Goal: Task Accomplishment & Management: Manage account settings

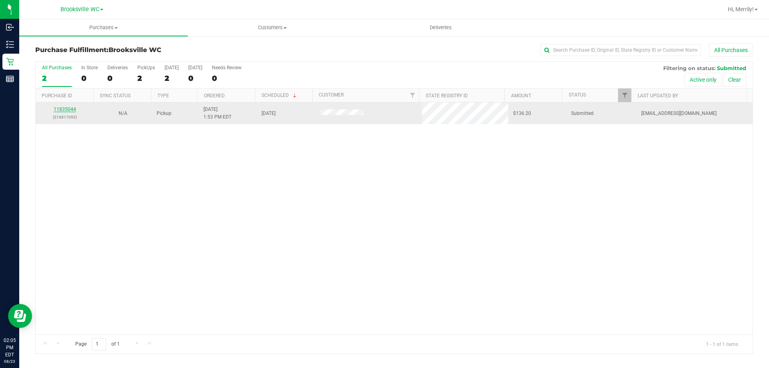
click at [59, 110] on link "11835044" at bounding box center [65, 109] width 22 height 6
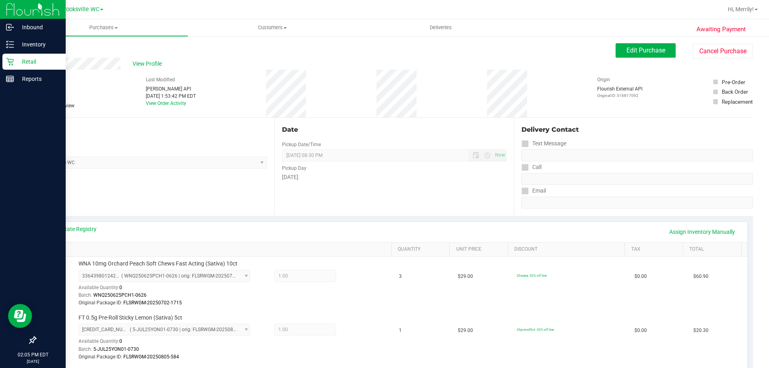
click at [9, 60] on icon at bounding box center [10, 62] width 8 height 8
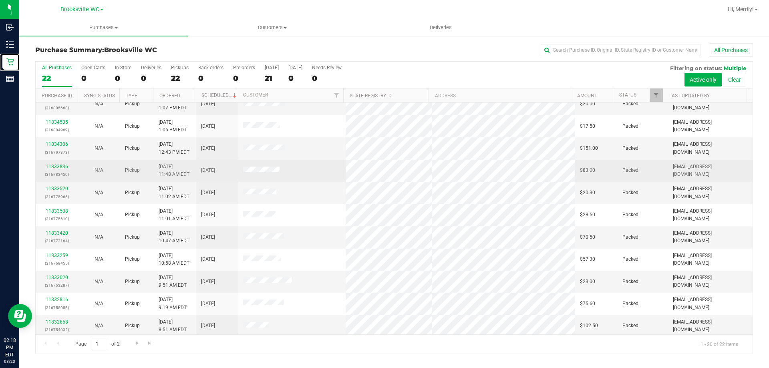
scroll to position [211, 0]
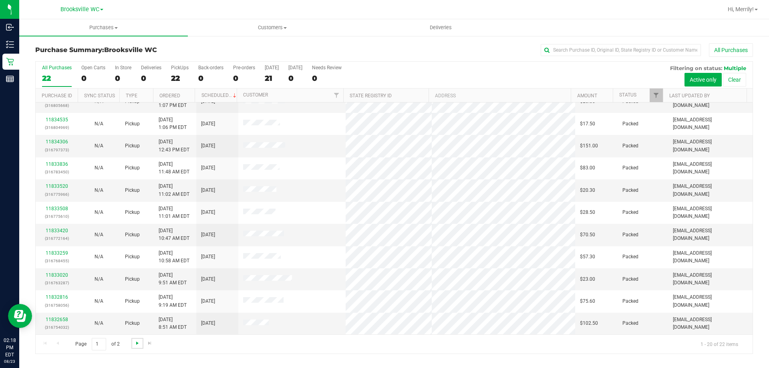
click at [135, 343] on span "Go to the next page" at bounding box center [137, 343] width 6 height 6
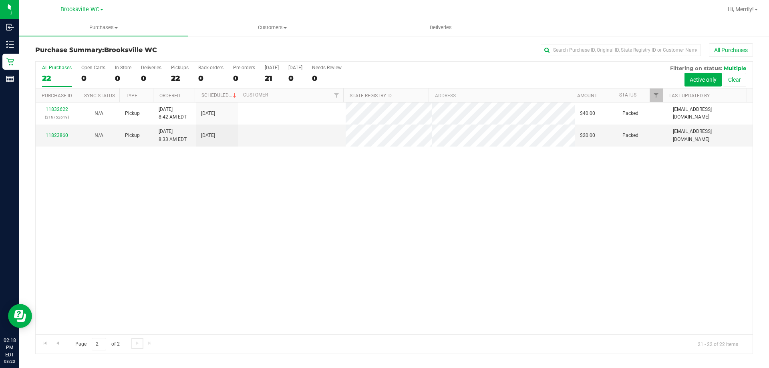
scroll to position [0, 0]
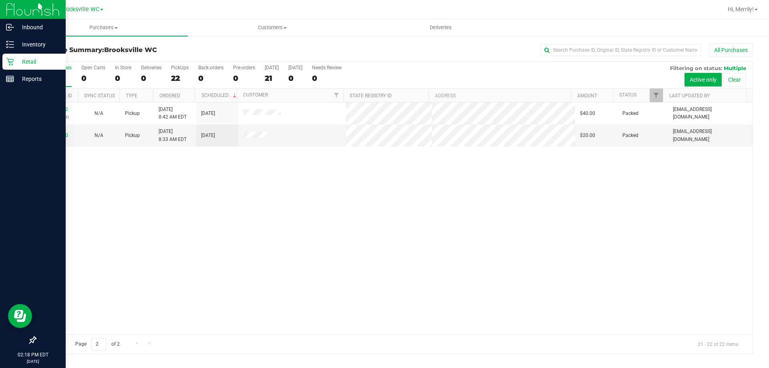
click at [12, 62] on icon at bounding box center [10, 62] width 8 height 8
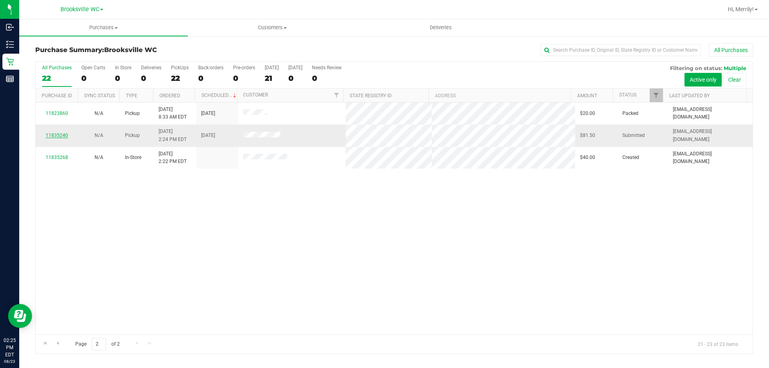
click at [52, 132] on link "11835240" at bounding box center [57, 135] width 22 height 6
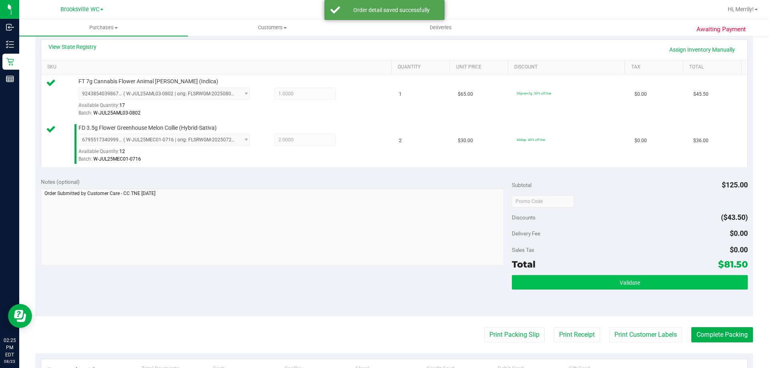
scroll to position [200, 0]
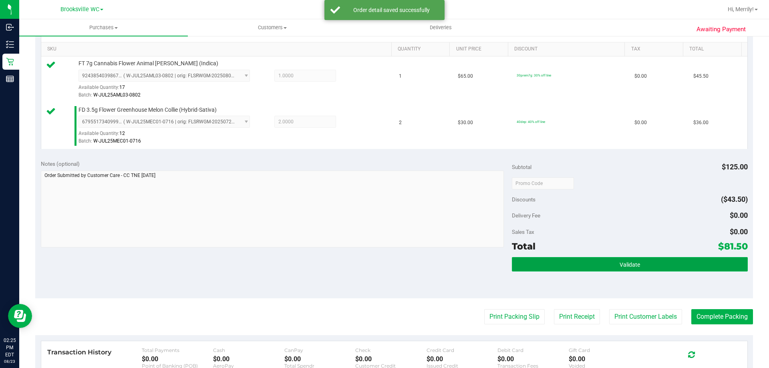
click at [586, 263] on button "Validate" at bounding box center [629, 264] width 235 height 14
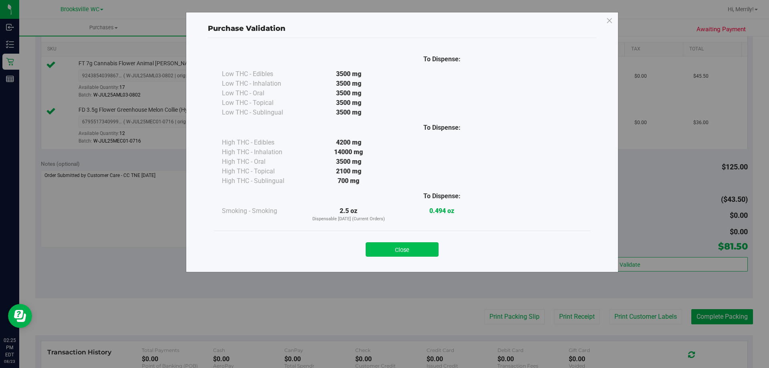
click at [410, 252] on button "Close" at bounding box center [401, 249] width 73 height 14
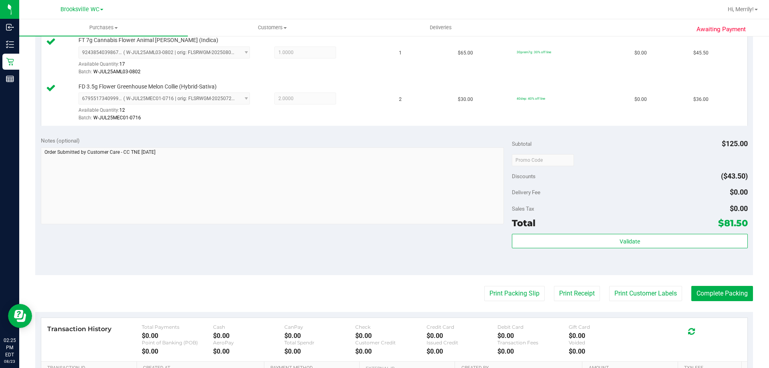
scroll to position [240, 0]
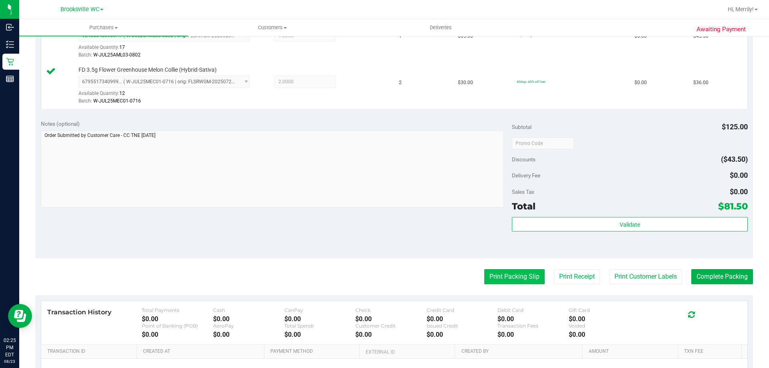
click at [492, 278] on button "Print Packing Slip" at bounding box center [514, 276] width 60 height 15
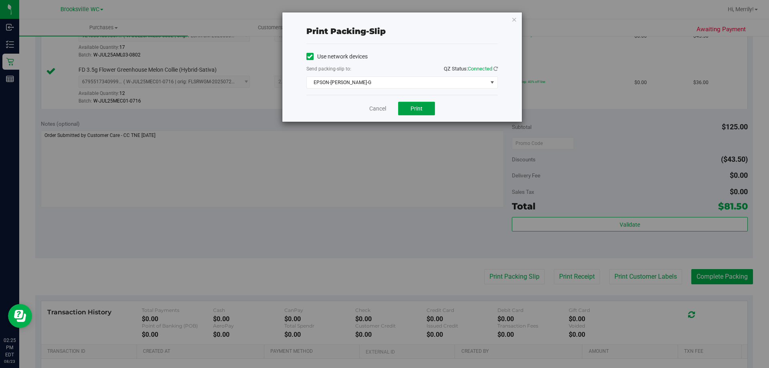
click at [419, 108] on span "Print" at bounding box center [416, 108] width 12 height 6
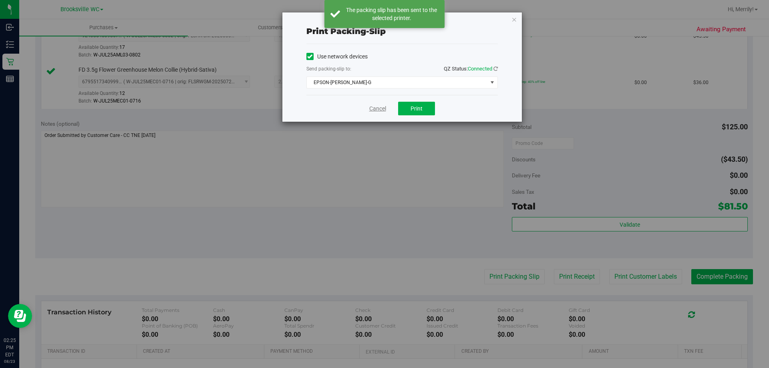
click at [384, 109] on link "Cancel" at bounding box center [377, 108] width 17 height 8
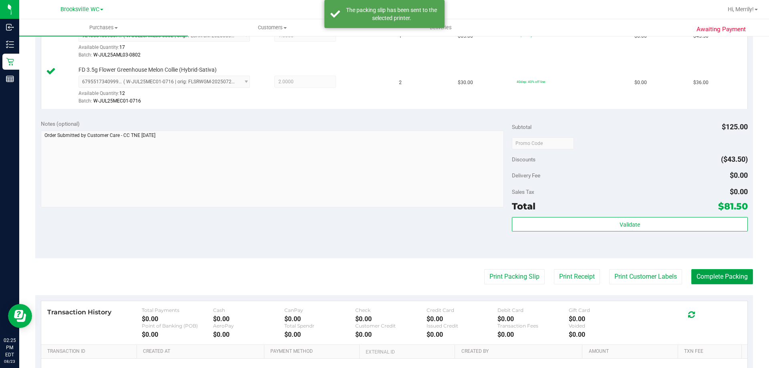
click at [699, 279] on button "Complete Packing" at bounding box center [722, 276] width 62 height 15
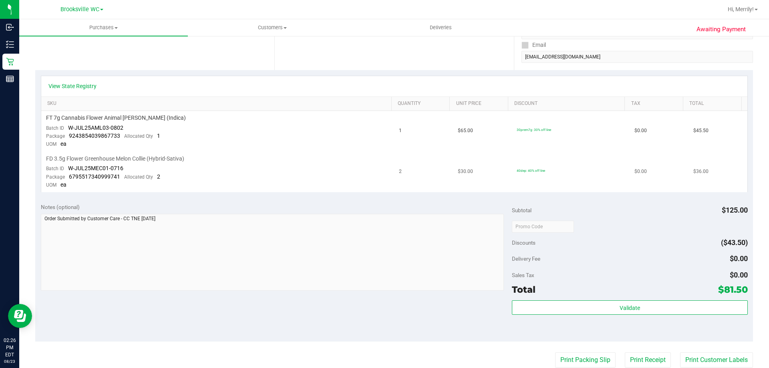
scroll to position [160, 0]
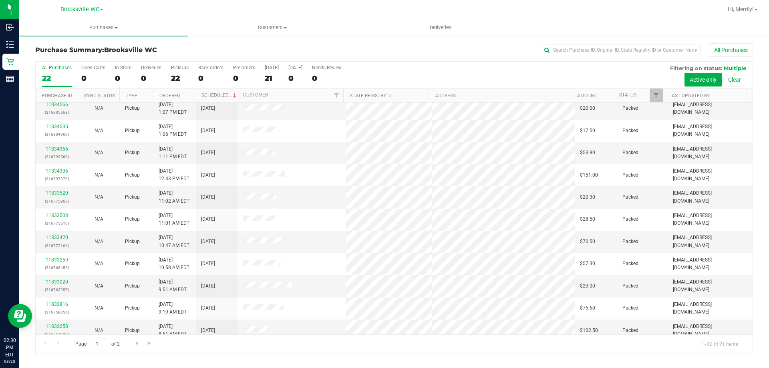
scroll to position [211, 0]
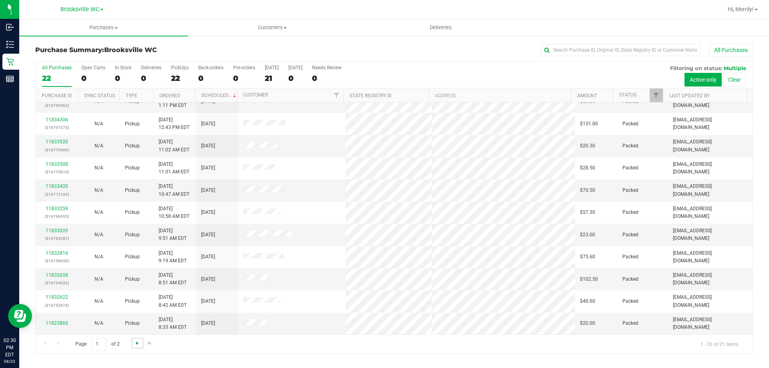
click at [136, 340] on span "Go to the next page" at bounding box center [137, 343] width 6 height 6
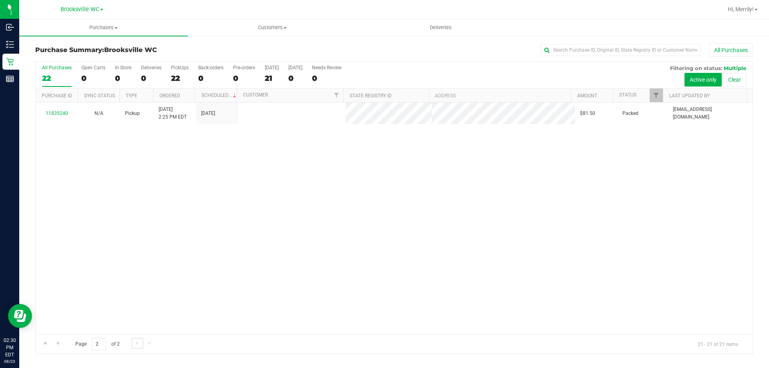
scroll to position [0, 0]
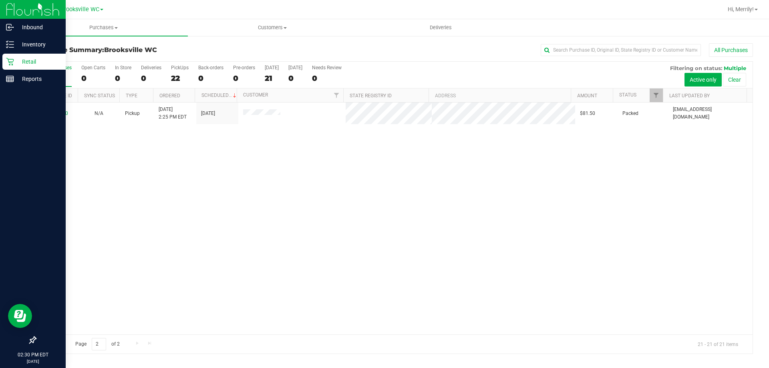
click at [13, 60] on icon at bounding box center [10, 62] width 8 height 8
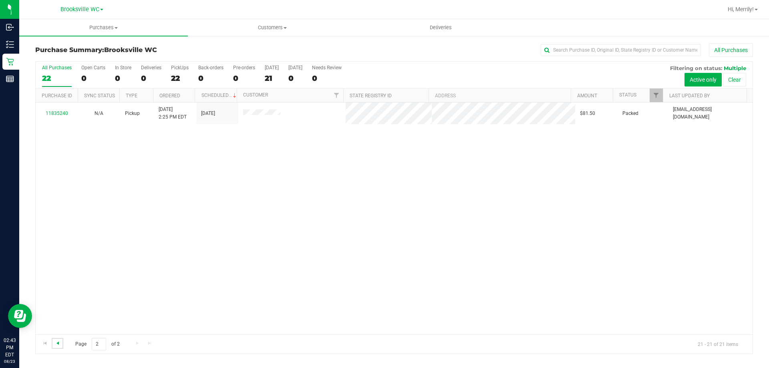
click at [58, 344] on span "Go to the previous page" at bounding box center [57, 343] width 6 height 6
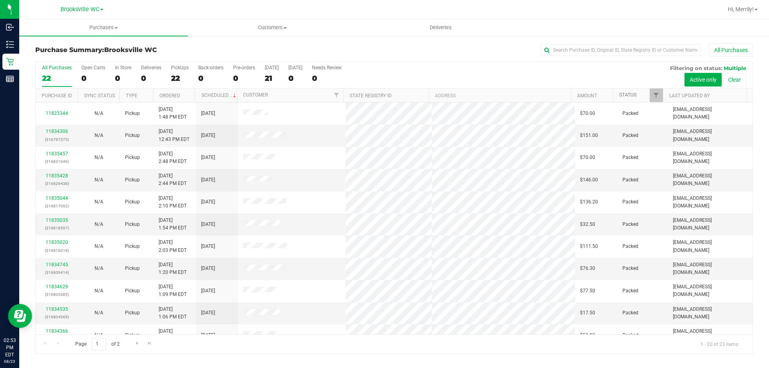
click at [626, 95] on link "Status" at bounding box center [627, 95] width 17 height 6
click at [626, 92] on link "Status" at bounding box center [632, 95] width 26 height 6
click at [477, 31] on uib-tab-heading "Deliveries" at bounding box center [441, 28] width 168 height 16
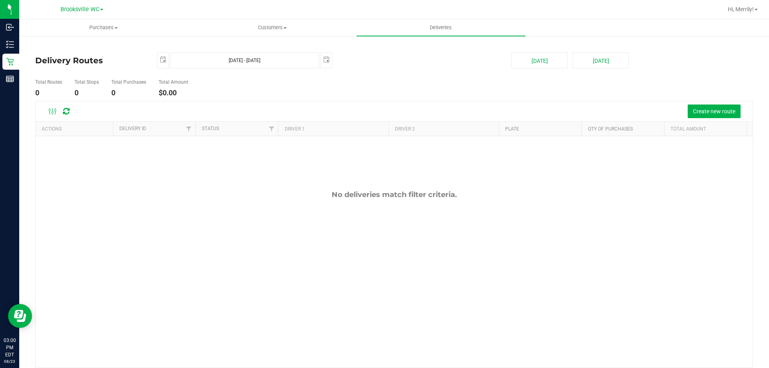
click at [241, 268] on div "No deliveries match filter criteria." at bounding box center [394, 279] width 717 height 286
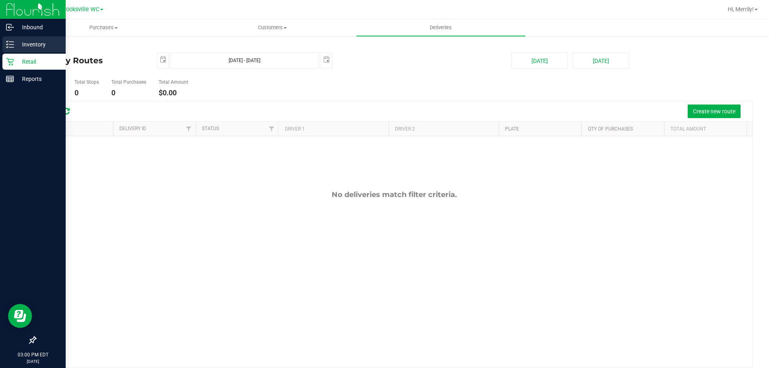
click at [10, 44] on icon at bounding box center [10, 44] width 8 height 8
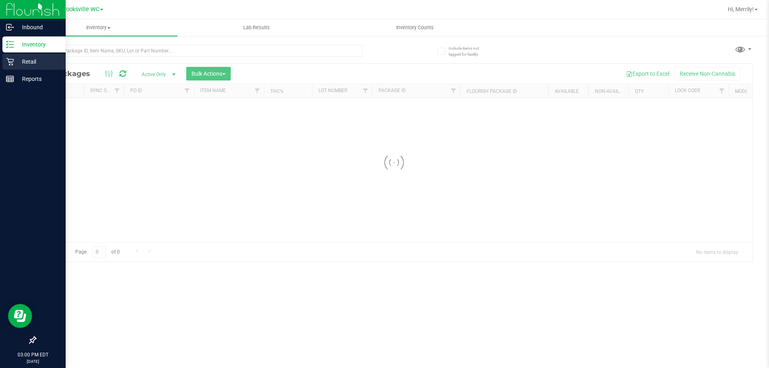
click at [12, 60] on icon at bounding box center [10, 62] width 8 height 8
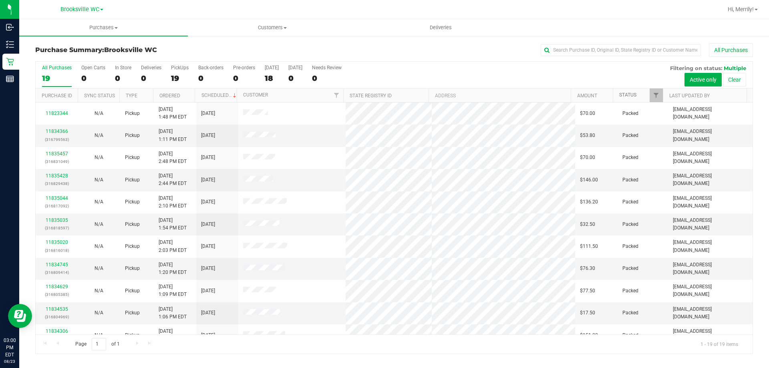
click at [623, 96] on link "Status" at bounding box center [627, 95] width 17 height 6
click at [629, 96] on link "Status" at bounding box center [632, 95] width 26 height 6
click at [626, 93] on link "Status" at bounding box center [632, 95] width 26 height 6
click at [61, 131] on link "11835635" at bounding box center [57, 131] width 22 height 6
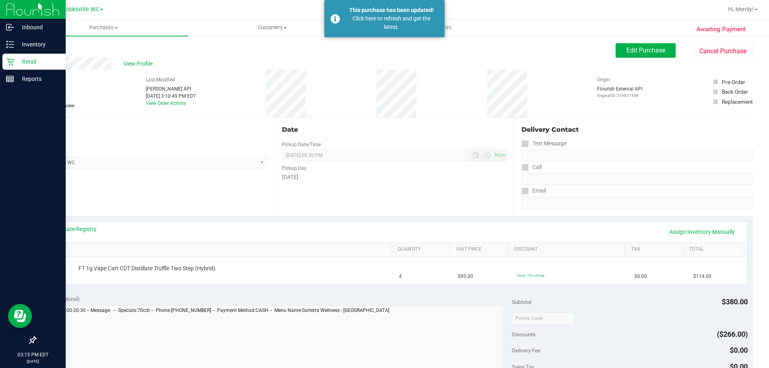
click at [14, 64] on p "Retail" at bounding box center [38, 62] width 48 height 10
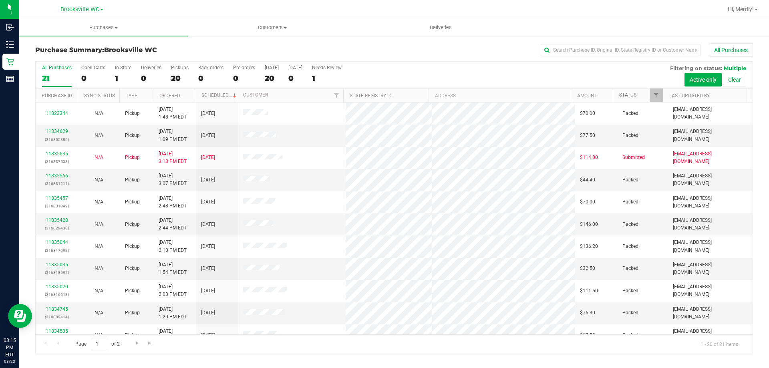
click at [629, 95] on link "Status" at bounding box center [627, 95] width 17 height 6
click at [629, 95] on link "Status" at bounding box center [632, 95] width 26 height 6
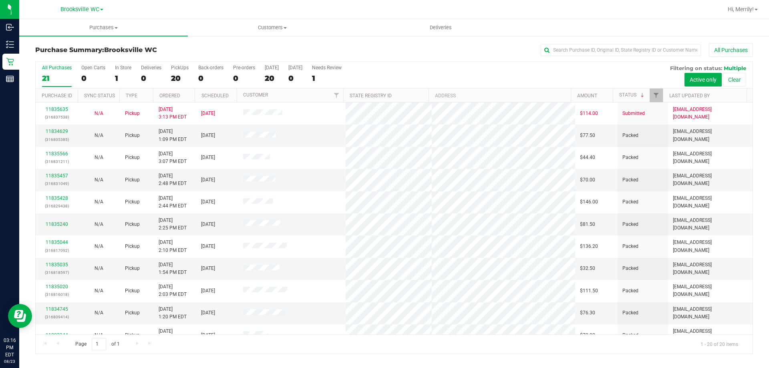
click at [632, 92] on th "Status" at bounding box center [637, 95] width 50 height 14
click at [622, 95] on link "Status" at bounding box center [627, 95] width 17 height 6
click at [622, 95] on link "Status" at bounding box center [632, 95] width 26 height 6
click at [628, 94] on link "Status" at bounding box center [632, 95] width 26 height 6
click at [629, 96] on link "Status" at bounding box center [627, 95] width 17 height 6
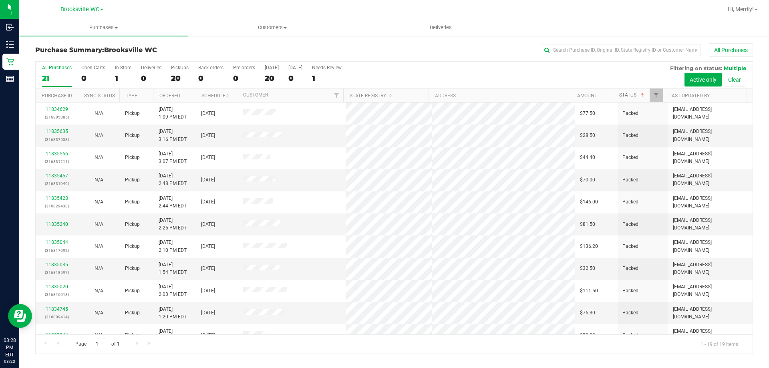
click at [629, 96] on link "Status" at bounding box center [632, 95] width 26 height 6
click at [627, 93] on link "Status" at bounding box center [632, 95] width 26 height 6
click at [627, 93] on link "Status" at bounding box center [627, 95] width 17 height 6
click at [627, 96] on link "Status" at bounding box center [632, 95] width 26 height 6
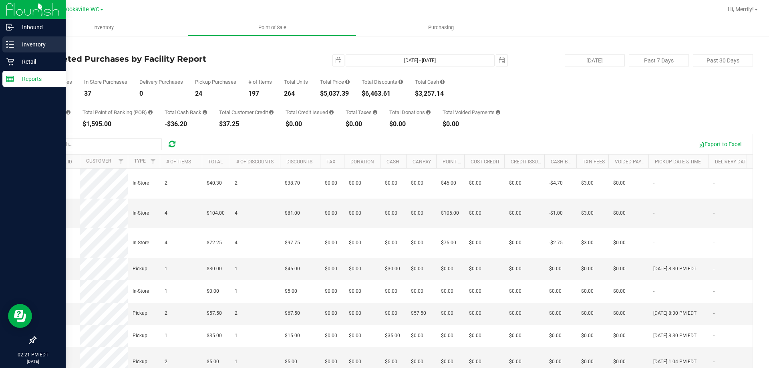
click at [12, 44] on icon at bounding box center [10, 44] width 8 height 8
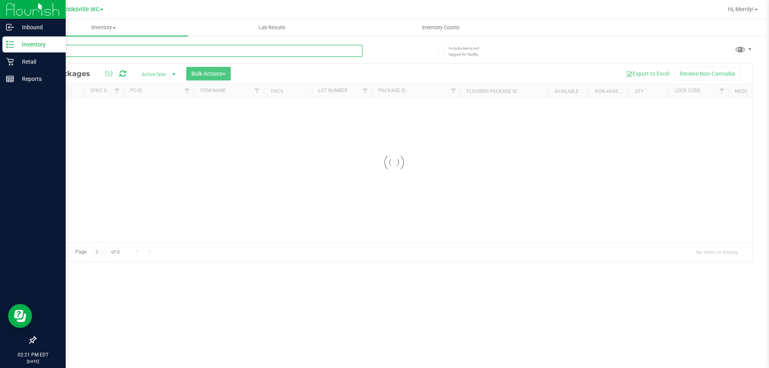
click at [143, 49] on input "text" at bounding box center [198, 51] width 327 height 12
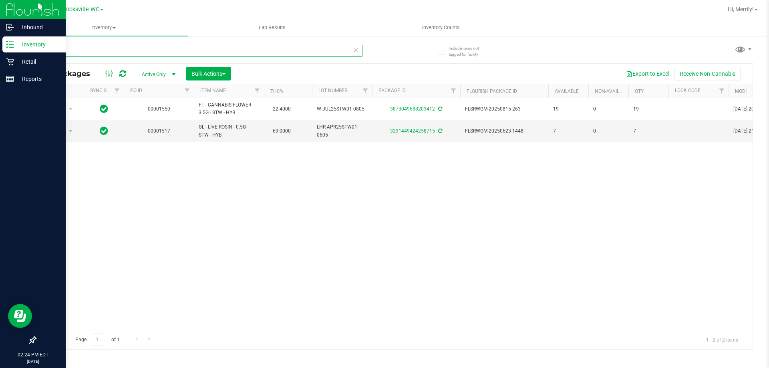
type input "stw"
click at [136, 269] on div "Action Action Create package Edit attributes Global inventory Locate package Lo…" at bounding box center [394, 214] width 717 height 232
click at [8, 76] on rect at bounding box center [9, 79] width 7 height 6
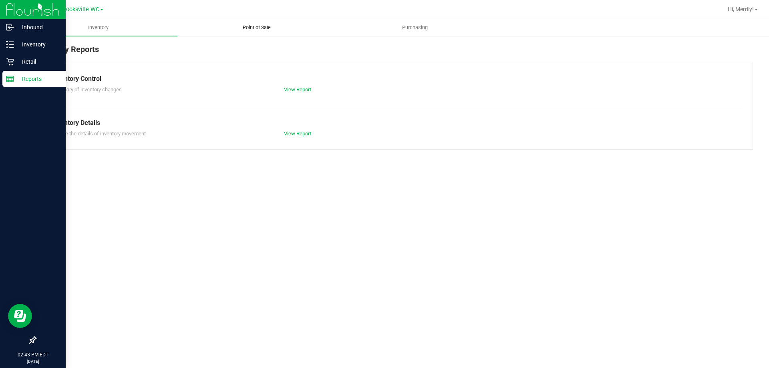
click at [255, 26] on span "Point of Sale" at bounding box center [257, 27] width 50 height 7
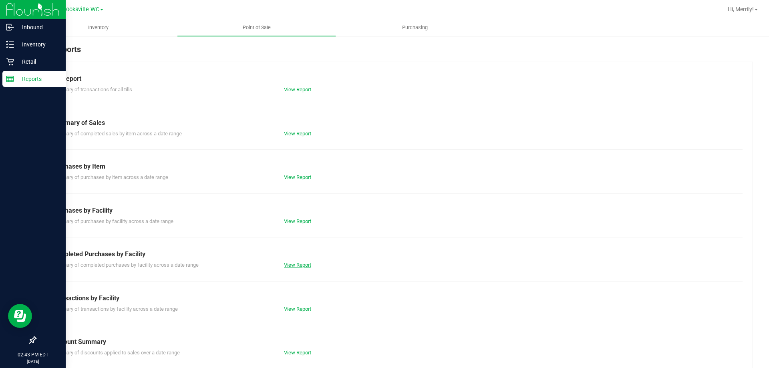
click at [294, 265] on link "View Report" at bounding box center [297, 265] width 27 height 6
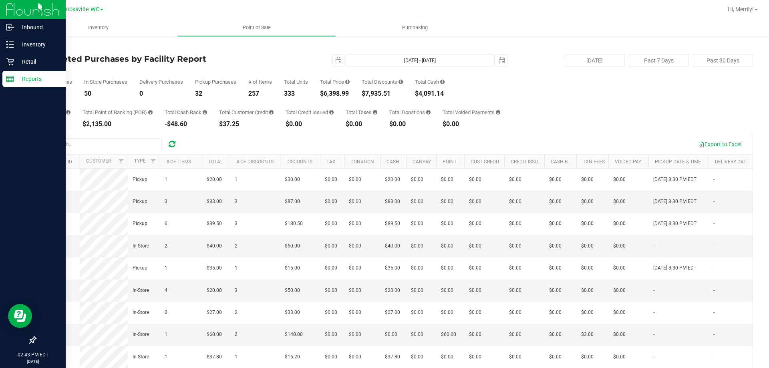
drag, startPoint x: 325, startPoint y: 93, endPoint x: 347, endPoint y: 93, distance: 21.6
click at [347, 93] on div "$6,398.99" at bounding box center [335, 93] width 30 height 6
click at [345, 109] on div "Total CanPay $184.20 Total Point of Banking (POB) $2,135.00 Total Cash Back -$4…" at bounding box center [393, 112] width 717 height 30
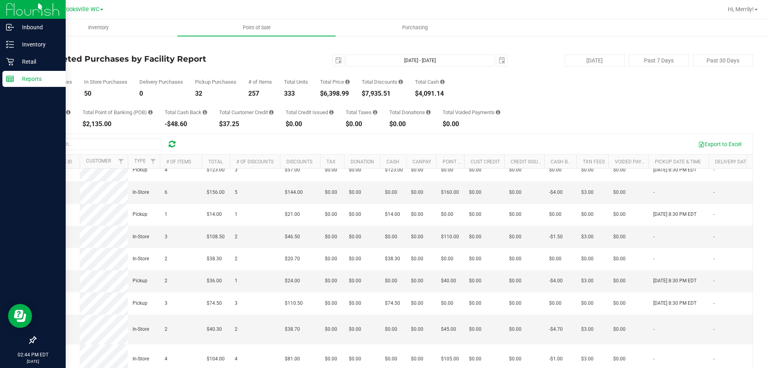
scroll to position [320, 0]
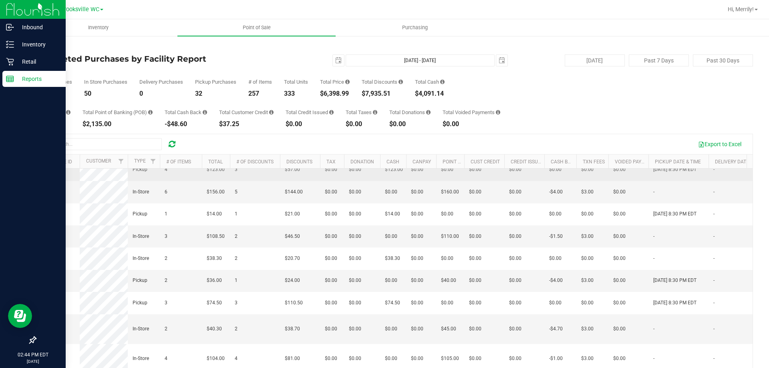
click at [51, 172] on span "11834450" at bounding box center [51, 170] width 22 height 6
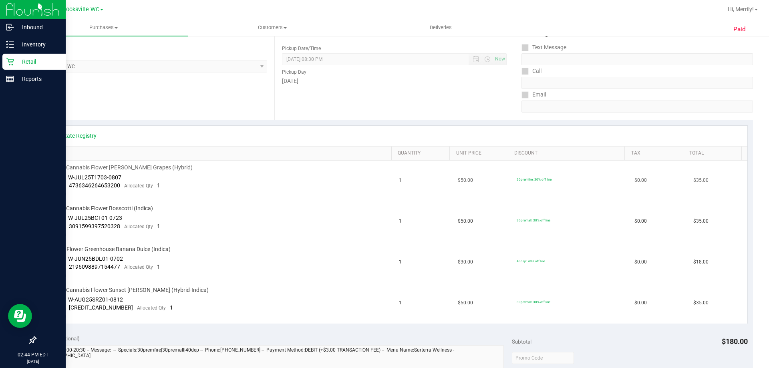
scroll to position [120, 0]
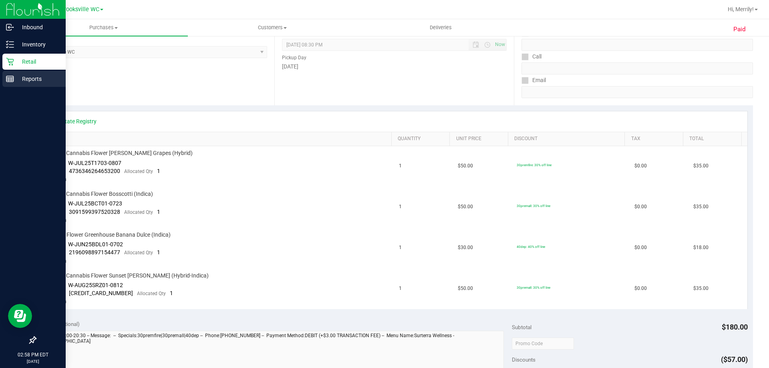
click at [9, 78] on line at bounding box center [9, 78] width 7 height 0
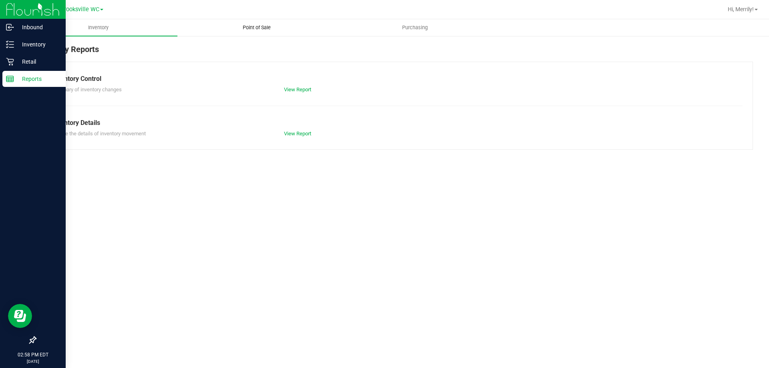
click at [252, 27] on span "Point of Sale" at bounding box center [257, 27] width 50 height 7
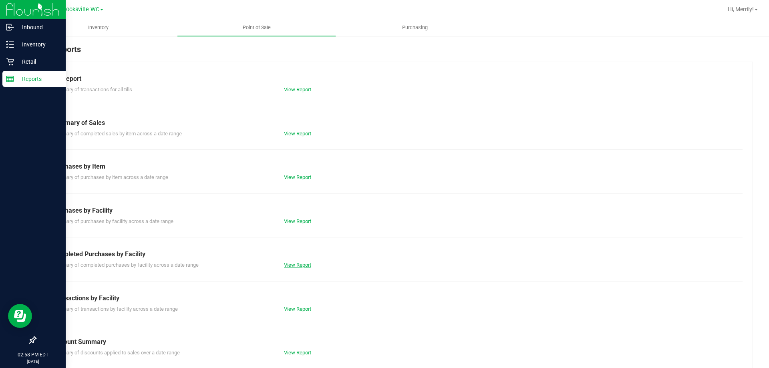
click at [303, 266] on link "View Report" at bounding box center [297, 265] width 27 height 6
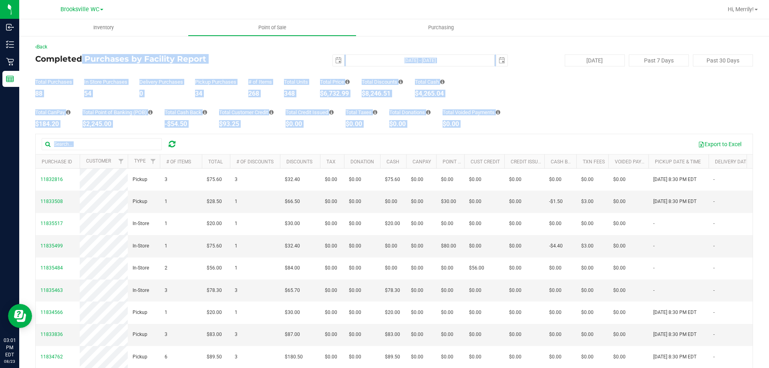
drag, startPoint x: 37, startPoint y: 59, endPoint x: 601, endPoint y: 134, distance: 569.4
click at [601, 134] on div "Back Completed Purchases by Facility Report [DATE] [DATE] - [DATE] [DATE] [DATE…" at bounding box center [393, 231] width 717 height 377
click at [270, 93] on div "268" at bounding box center [260, 93] width 24 height 6
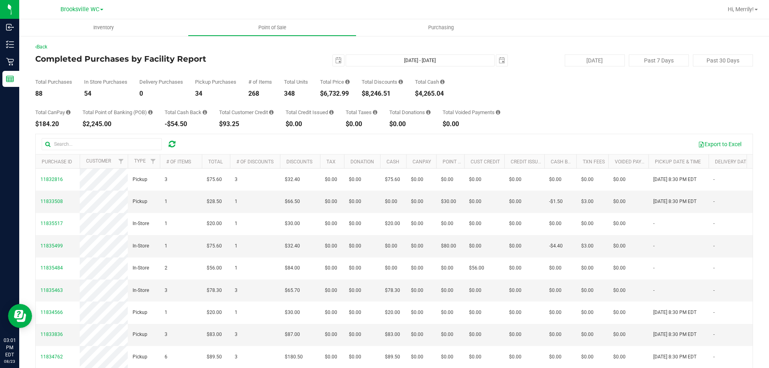
click at [646, 111] on div "Total CanPay $184.20 Total Point of Banking (POB) $2,245.00 Total Cash Back -$5…" at bounding box center [393, 112] width 717 height 30
click at [442, 30] on span "Purchasing" at bounding box center [440, 27] width 47 height 7
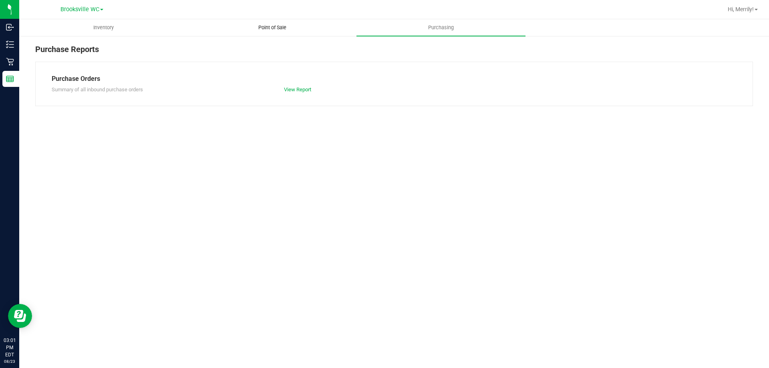
click at [261, 27] on span "Point of Sale" at bounding box center [272, 27] width 50 height 7
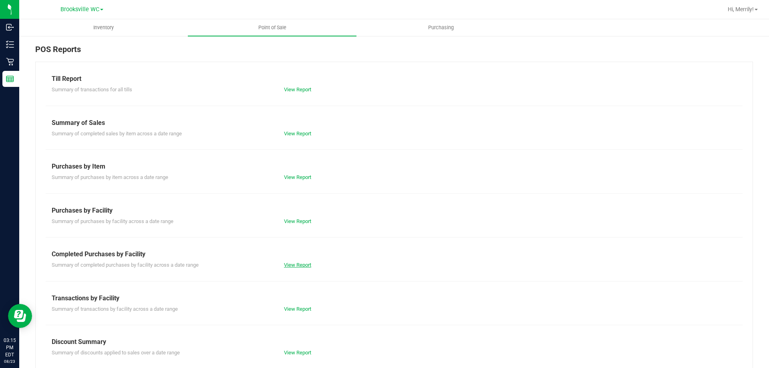
click at [293, 265] on link "View Report" at bounding box center [297, 265] width 27 height 6
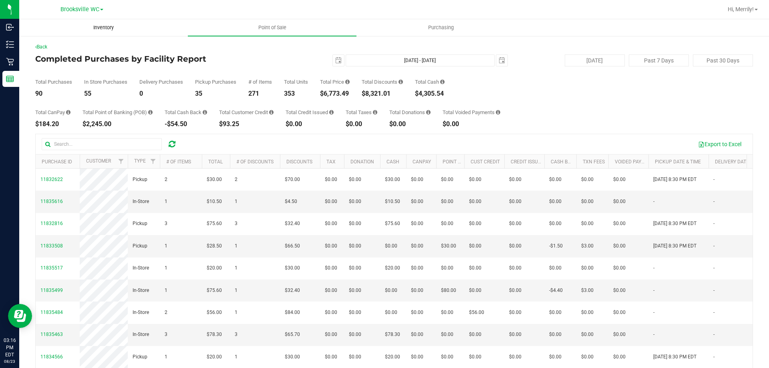
click at [154, 25] on uib-tab-heading "Inventory" at bounding box center [104, 28] width 168 height 16
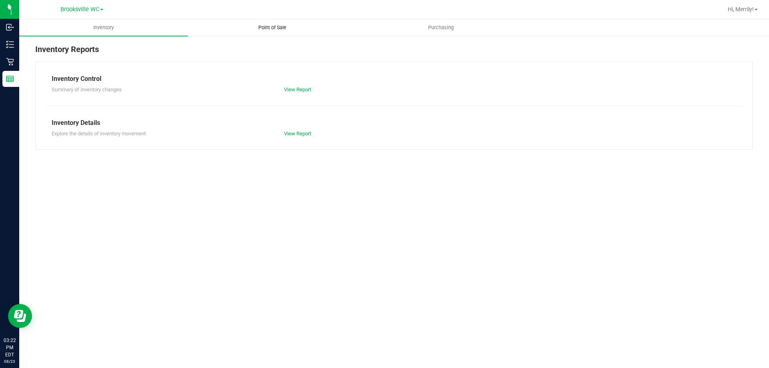
click at [272, 27] on span "Point of Sale" at bounding box center [272, 27] width 50 height 7
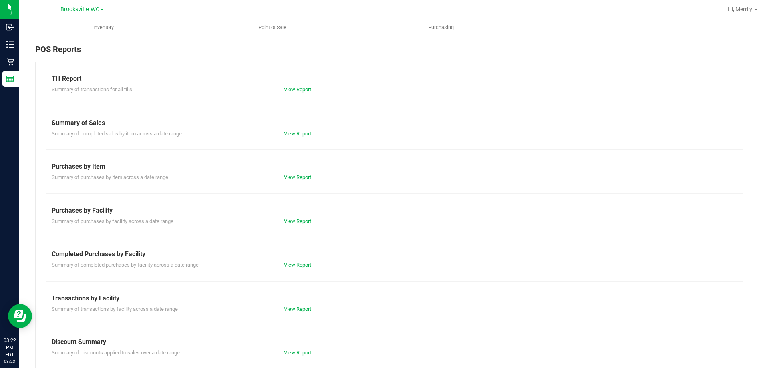
click at [291, 266] on link "View Report" at bounding box center [297, 265] width 27 height 6
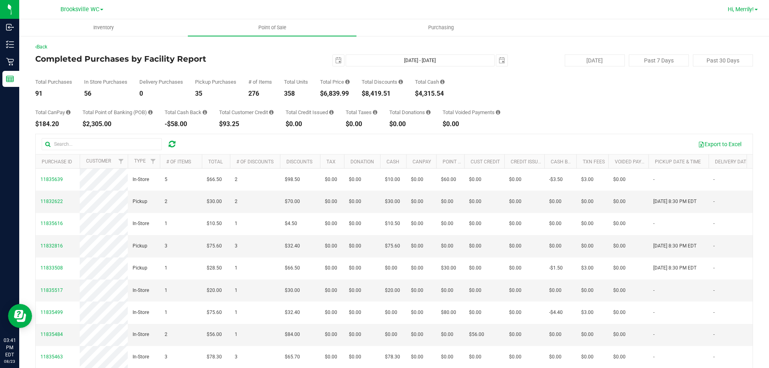
click at [749, 6] on link "Hi, Merrily!" at bounding box center [742, 9] width 36 height 8
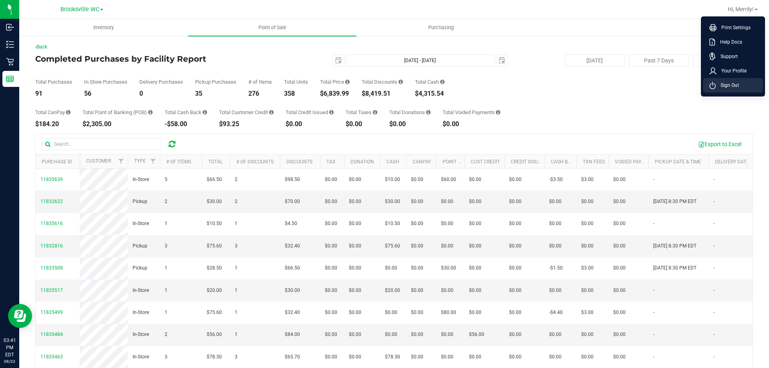
click at [731, 84] on span "Sign Out" at bounding box center [726, 85] width 23 height 8
